Goal: Book appointment/travel/reservation

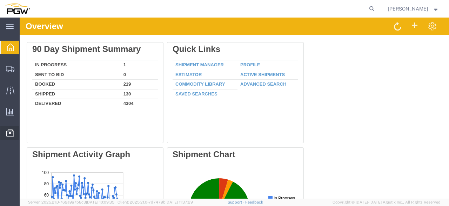
click at [24, 134] on span "Resources" at bounding box center [21, 133] width 5 height 14
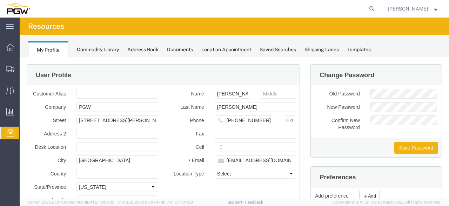
click at [0, 0] on span "Location Appointment" at bounding box center [0, 0] width 0 height 0
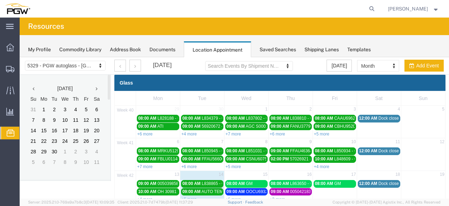
click at [101, 67] on body "Location Scheduling 5329 - PGW autoglass - [GEOGRAPHIC_DATA] 5329 - PGW autogla…" at bounding box center [235, 116] width 430 height 118
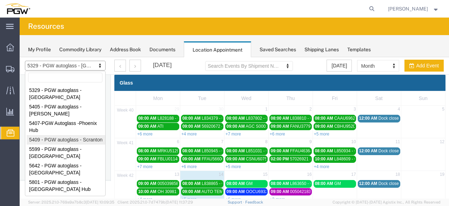
select select "61931"
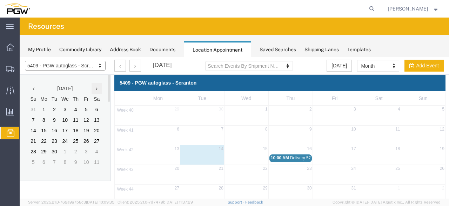
click at [97, 88] on icon at bounding box center [97, 88] width 2 height 5
click at [55, 128] on td "14" at bounding box center [54, 131] width 11 height 11
